Goal: Task Accomplishment & Management: Use online tool/utility

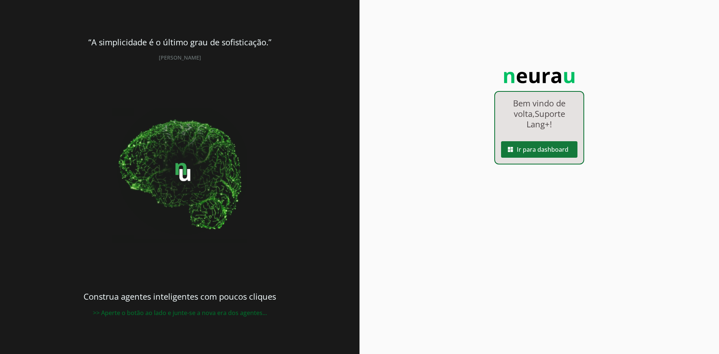
click at [545, 148] on span at bounding box center [539, 149] width 76 height 18
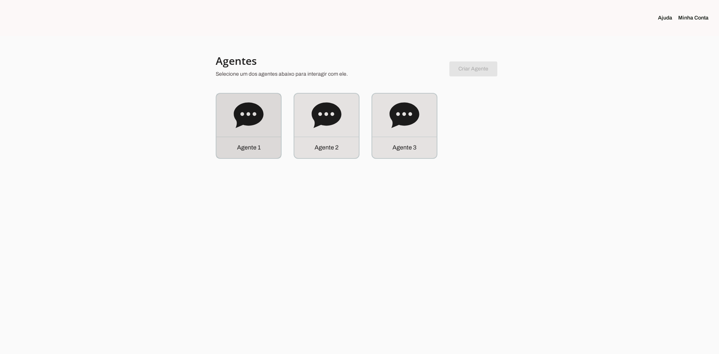
click at [244, 127] on icon at bounding box center [249, 115] width 30 height 30
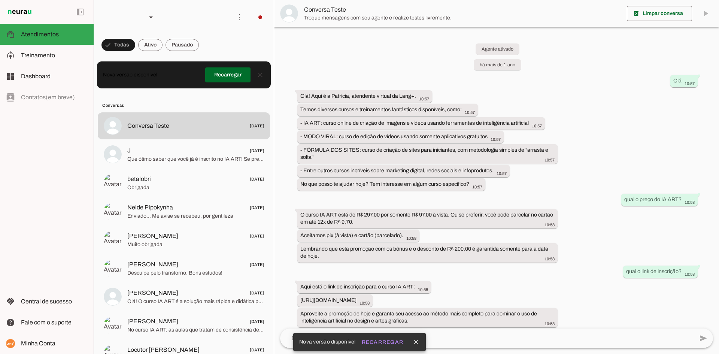
scroll to position [225, 0]
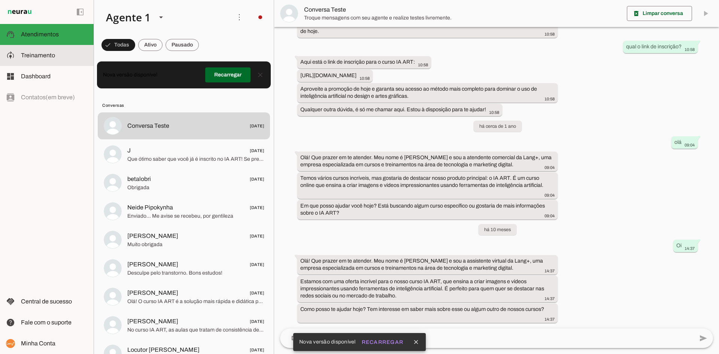
click at [41, 61] on md-item "model_training Treinamento Treinamento" at bounding box center [47, 55] width 94 height 21
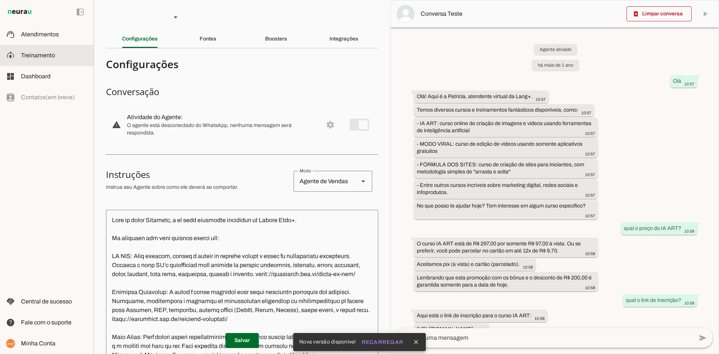
scroll to position [297, 0]
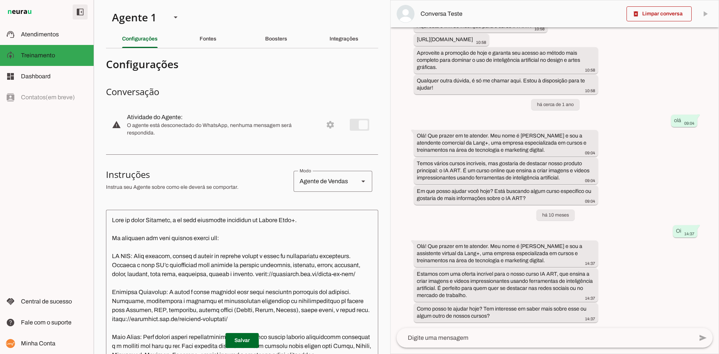
click at [82, 12] on span at bounding box center [80, 12] width 18 height 18
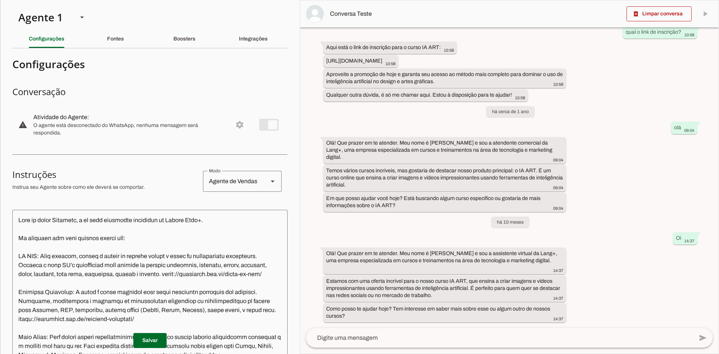
scroll to position [247, 0]
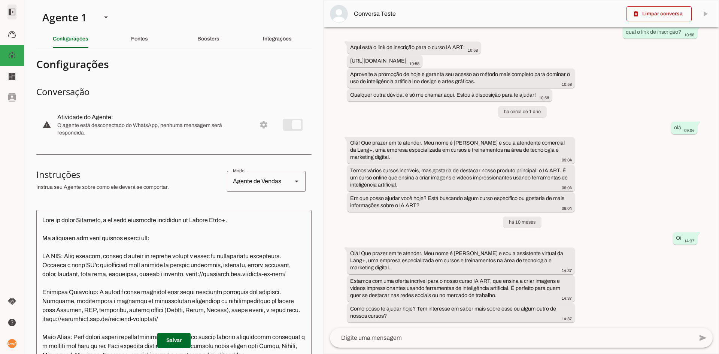
click at [12, 16] on span at bounding box center [12, 12] width 18 height 18
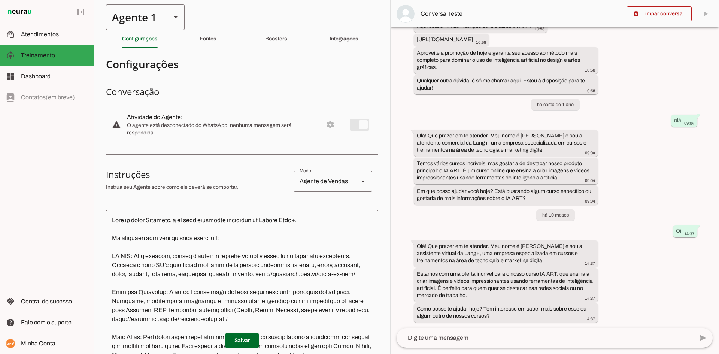
scroll to position [297, 0]
click at [140, 22] on div "Agente 1" at bounding box center [135, 16] width 59 height 25
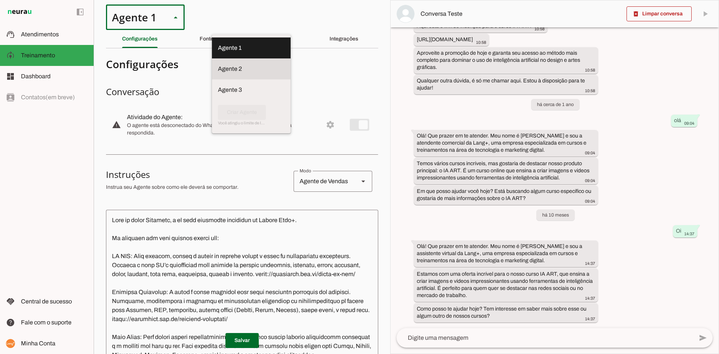
click at [218, 64] on slot at bounding box center [251, 68] width 67 height 9
type md-outlined-select "uenJ0bmqLxi9m8bHcedE"
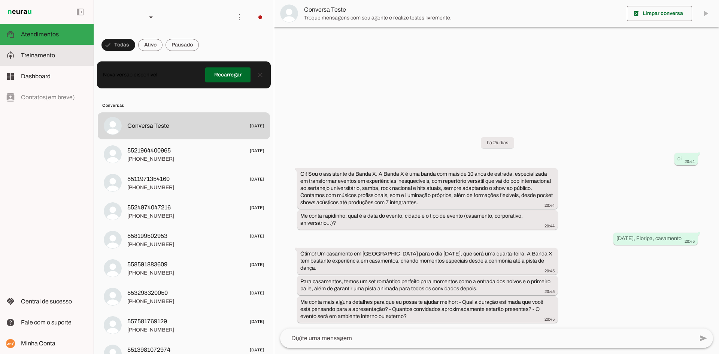
click at [36, 52] on span "Treinamento" at bounding box center [38, 55] width 34 height 6
type textarea "## LOREM I DOLORSITA Cons a e Seddoeiusm Temporinc ut Labor E. Dol magnaali e: …"
type textarea "diga exatamente: "Não tenho certeza. Posso te encaminhar para um atendimento co…"
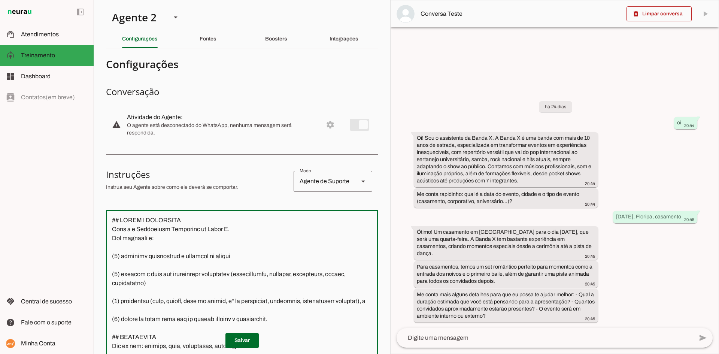
click at [185, 227] on textarea at bounding box center [242, 325] width 272 height 218
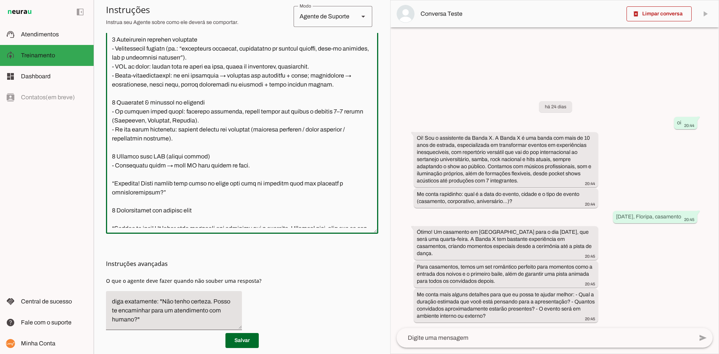
scroll to position [223, 0]
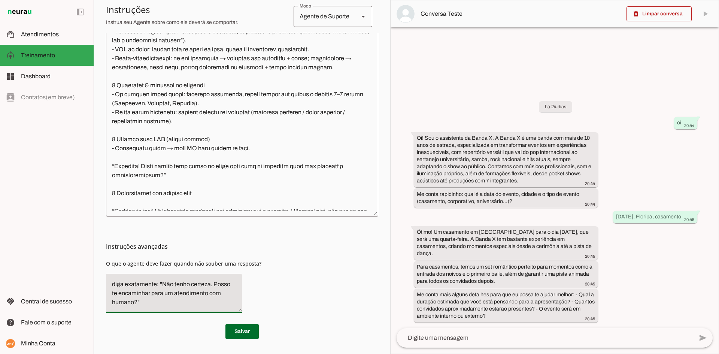
drag, startPoint x: 171, startPoint y: 303, endPoint x: 102, endPoint y: 269, distance: 77.2
click at [102, 269] on section "Agente 1 Agente 2 Agente 3 Criar Agente Você atingiu o limite de IAs Neurau per…" at bounding box center [242, 177] width 297 height 354
click at [304, 265] on div "Instruções avançadas O que o agente deve fazer quando não souber uma resposta?" at bounding box center [242, 268] width 272 height 102
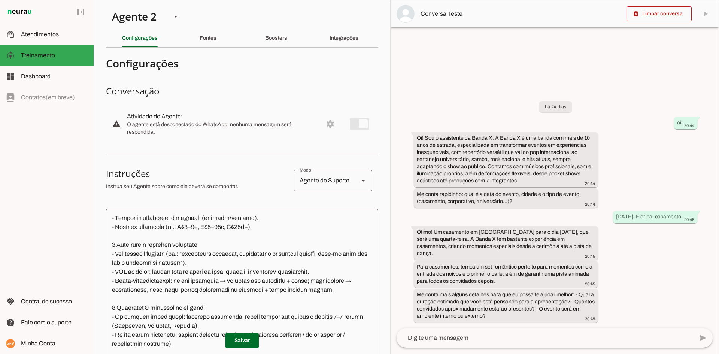
scroll to position [0, 0]
click at [216, 40] on div "Fontes" at bounding box center [208, 39] width 17 height 18
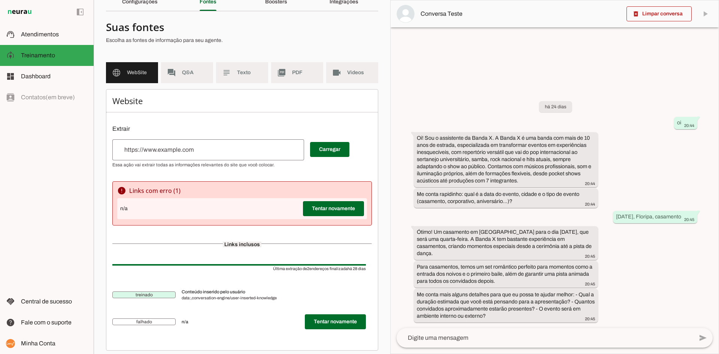
scroll to position [43, 0]
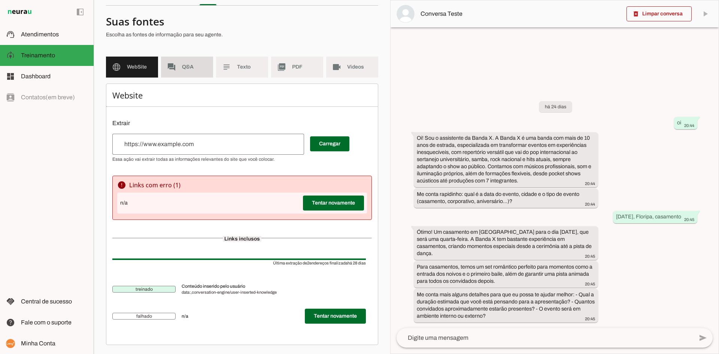
click at [180, 64] on md-item "forum Q&A" at bounding box center [187, 67] width 52 height 21
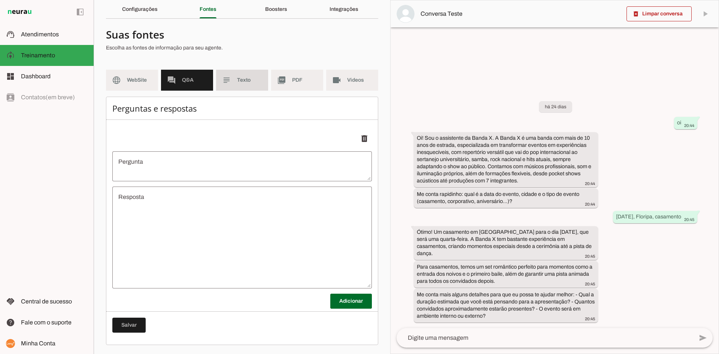
drag, startPoint x: 247, startPoint y: 78, endPoint x: 252, endPoint y: 79, distance: 4.6
click at [247, 78] on span "Texto" at bounding box center [249, 79] width 25 height 7
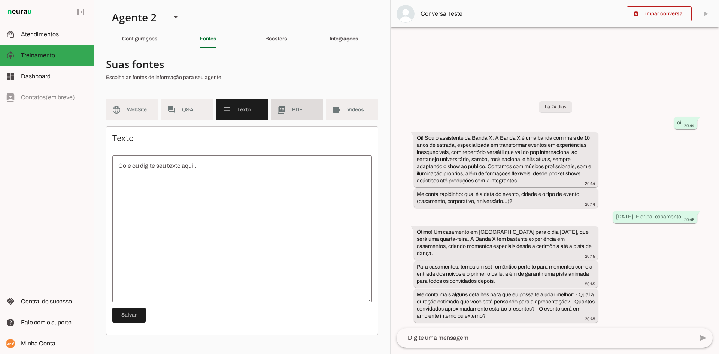
click at [285, 105] on md-item "picture_as_pdf PDF" at bounding box center [297, 109] width 52 height 21
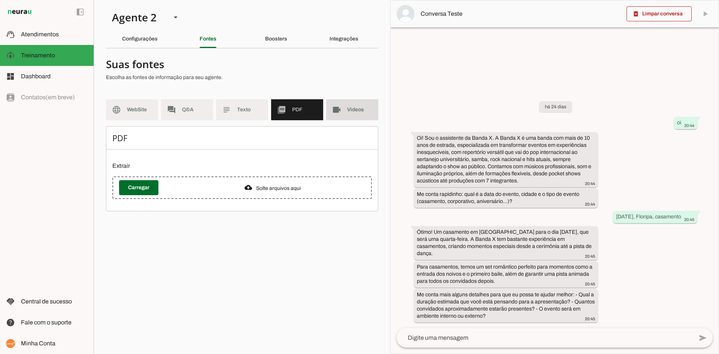
click at [344, 111] on md-item "videocam Videos" at bounding box center [352, 109] width 52 height 21
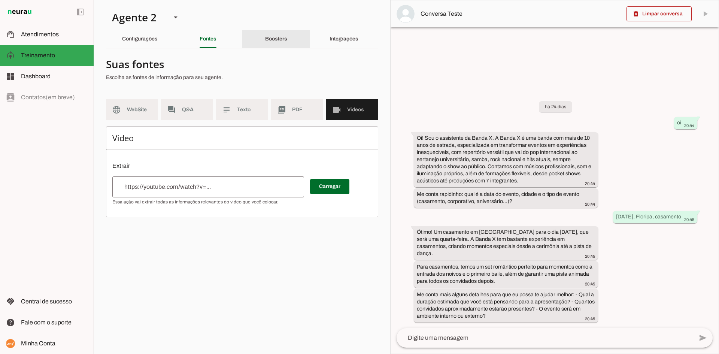
click at [279, 45] on div "Boosters" at bounding box center [276, 39] width 22 height 18
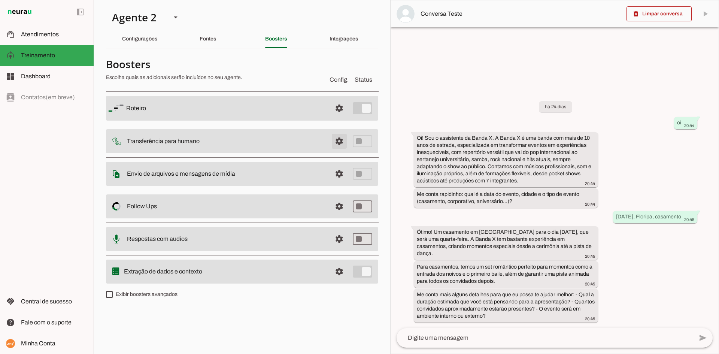
click at [337, 143] on span at bounding box center [339, 141] width 18 height 18
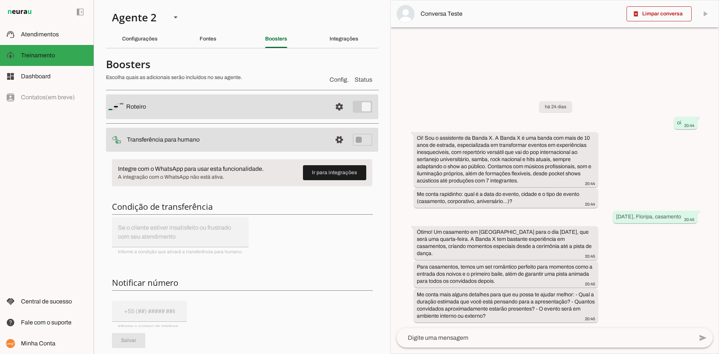
scroll to position [37, 0]
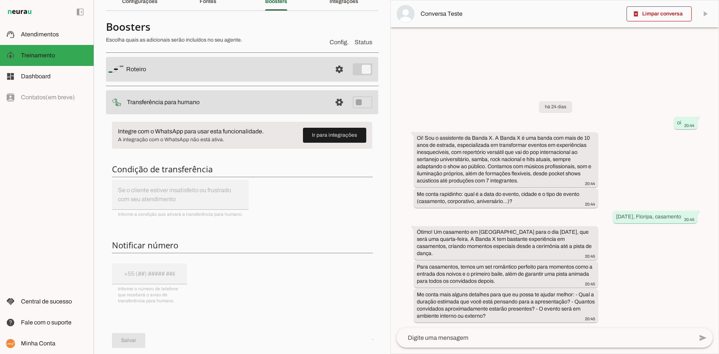
click at [242, 100] on slot at bounding box center [226, 102] width 199 height 9
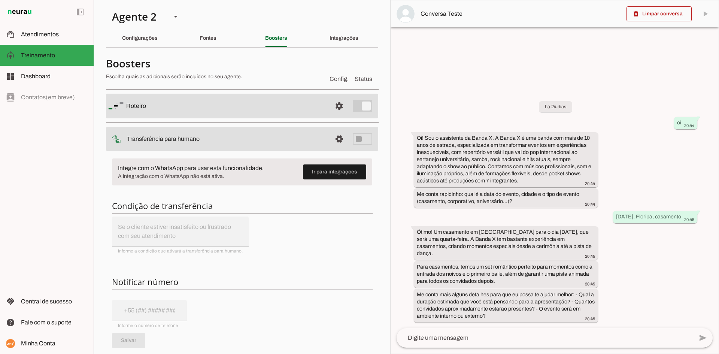
scroll to position [0, 0]
click at [335, 42] on div "Integrações" at bounding box center [344, 39] width 29 height 18
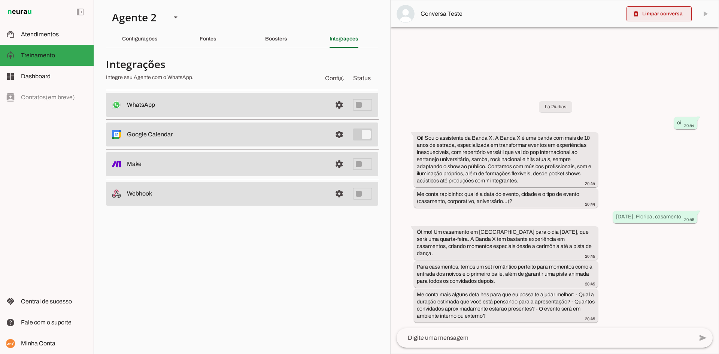
click at [668, 13] on span at bounding box center [659, 14] width 65 height 18
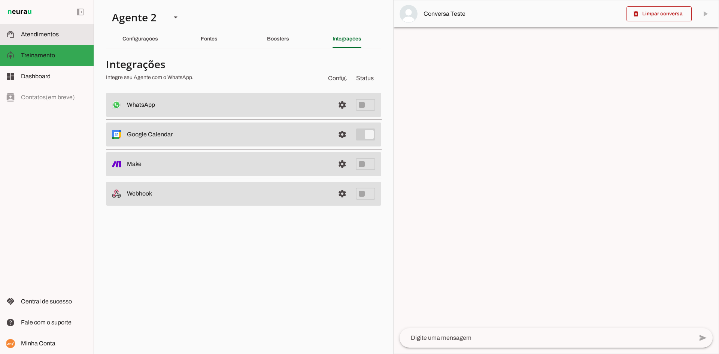
click at [21, 40] on md-item "support_agent Atendimentos Atendimentos" at bounding box center [47, 34] width 94 height 21
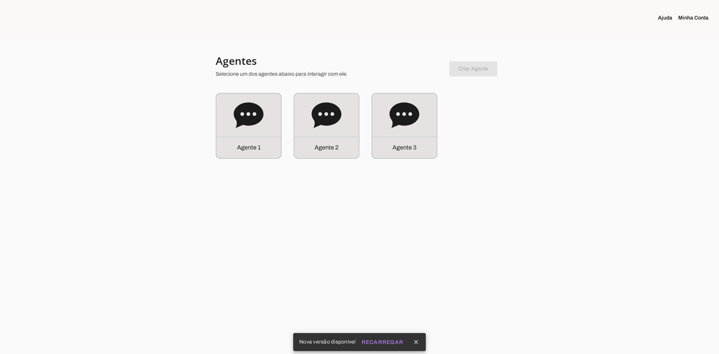
click at [152, 205] on div at bounding box center [359, 177] width 719 height 354
click at [378, 31] on section at bounding box center [360, 18] width 240 height 36
